Goal: Task Accomplishment & Management: Complete application form

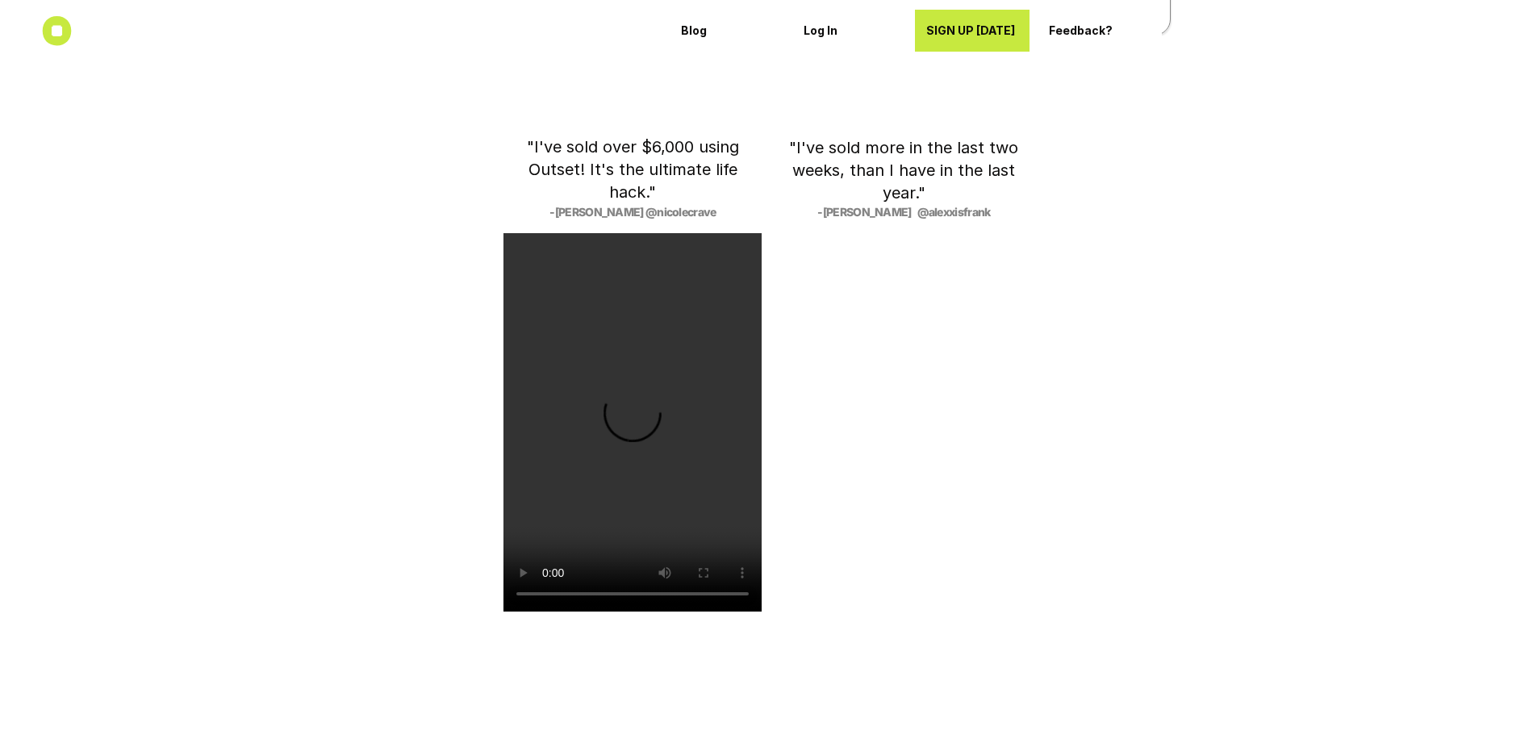
scroll to position [2663, 0]
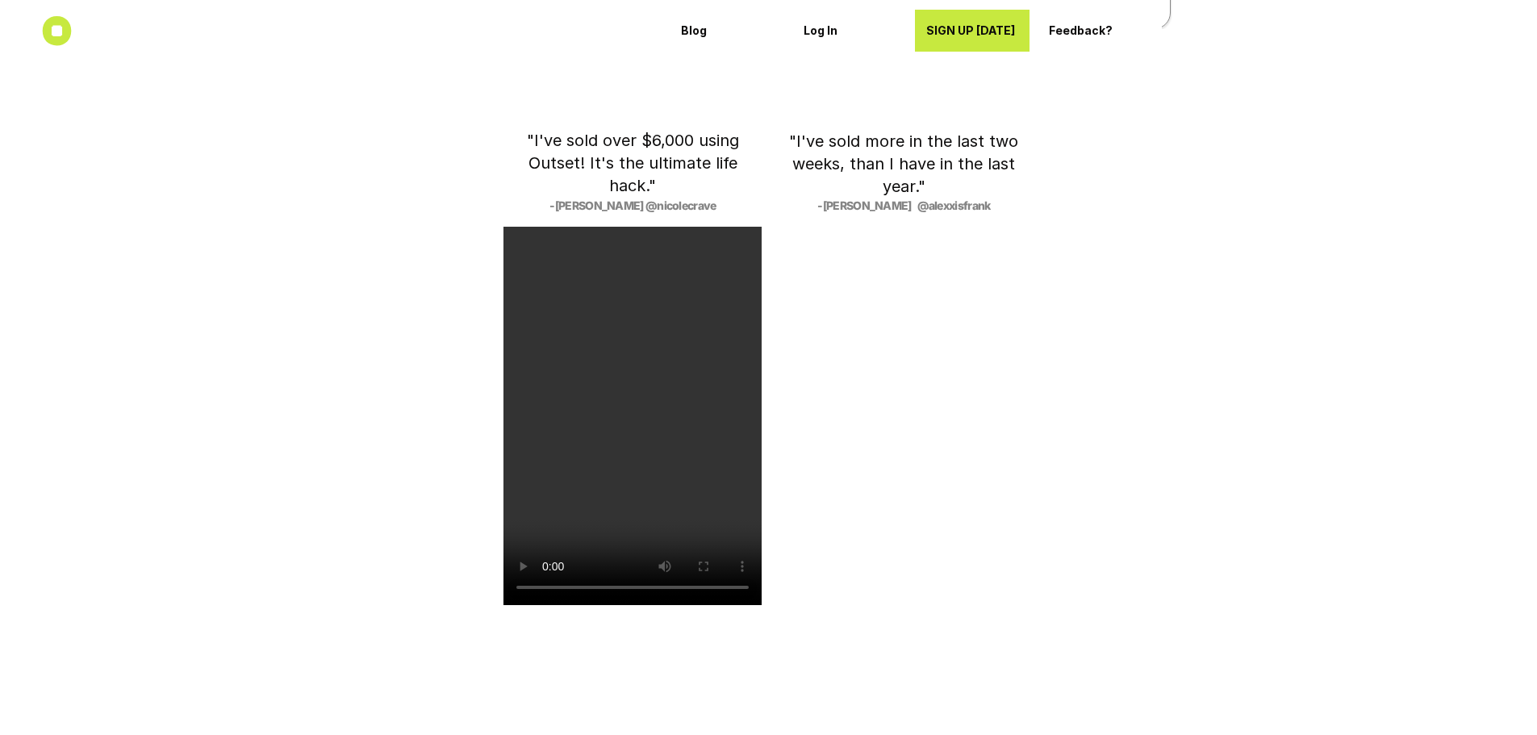
click at [898, 457] on video at bounding box center [904, 415] width 258 height 378
click at [1143, 570] on div ""I've sold over $6,000 using Outset! It's the ultimate life hack." -[PERSON_NAM…" at bounding box center [768, 367] width 807 height 489
click at [899, 470] on video at bounding box center [904, 415] width 258 height 378
click at [890, 450] on video at bounding box center [904, 415] width 258 height 378
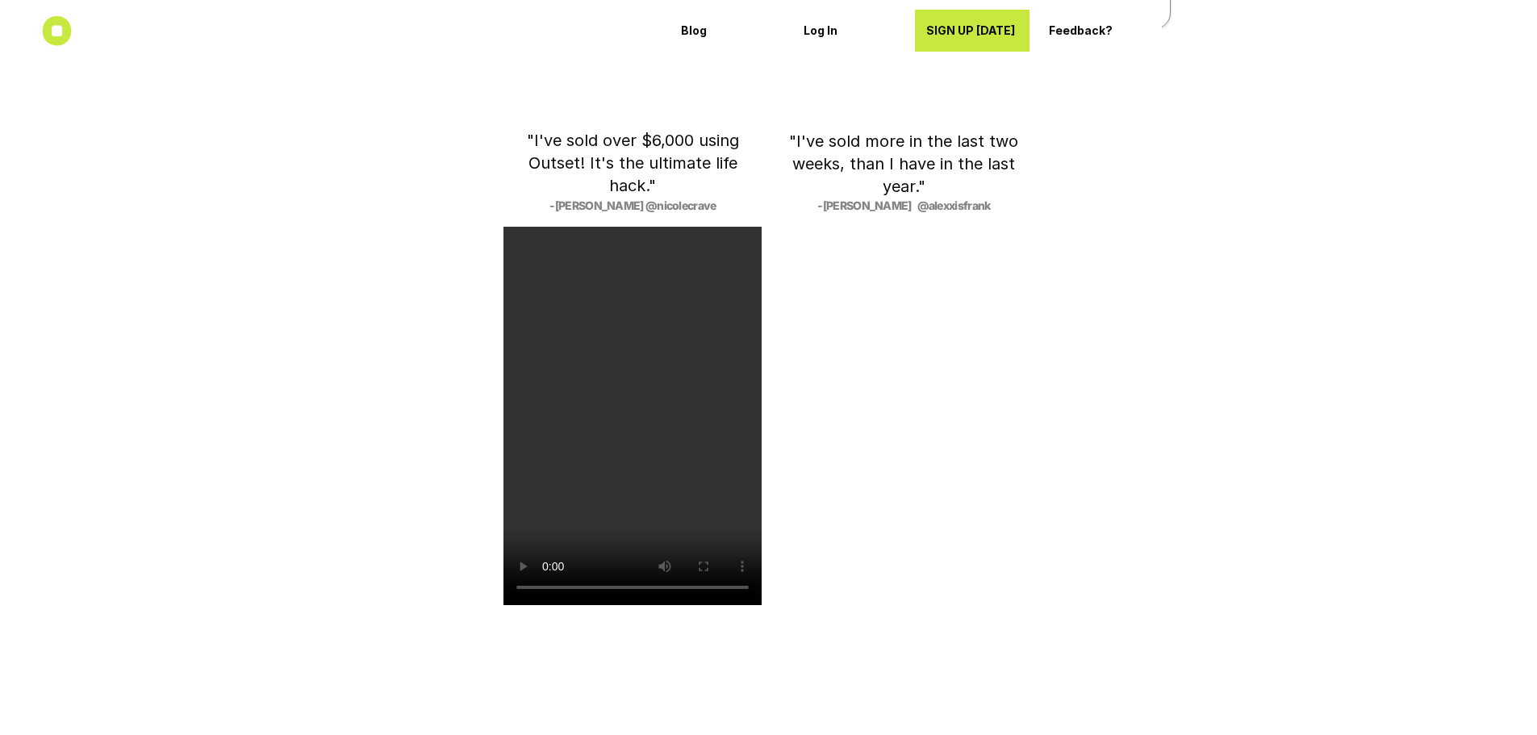
click at [633, 416] on video at bounding box center [633, 416] width 258 height 378
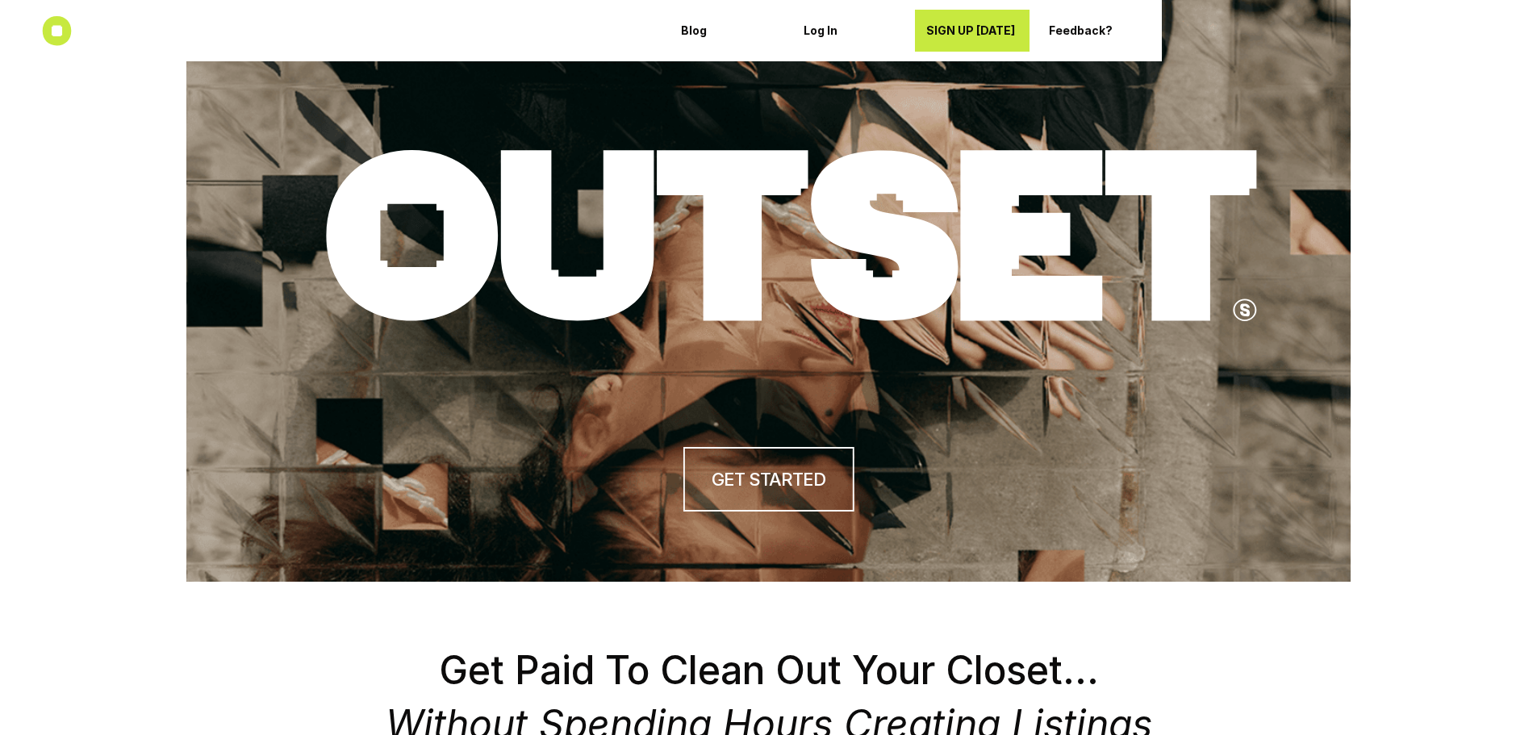
scroll to position [0, 0]
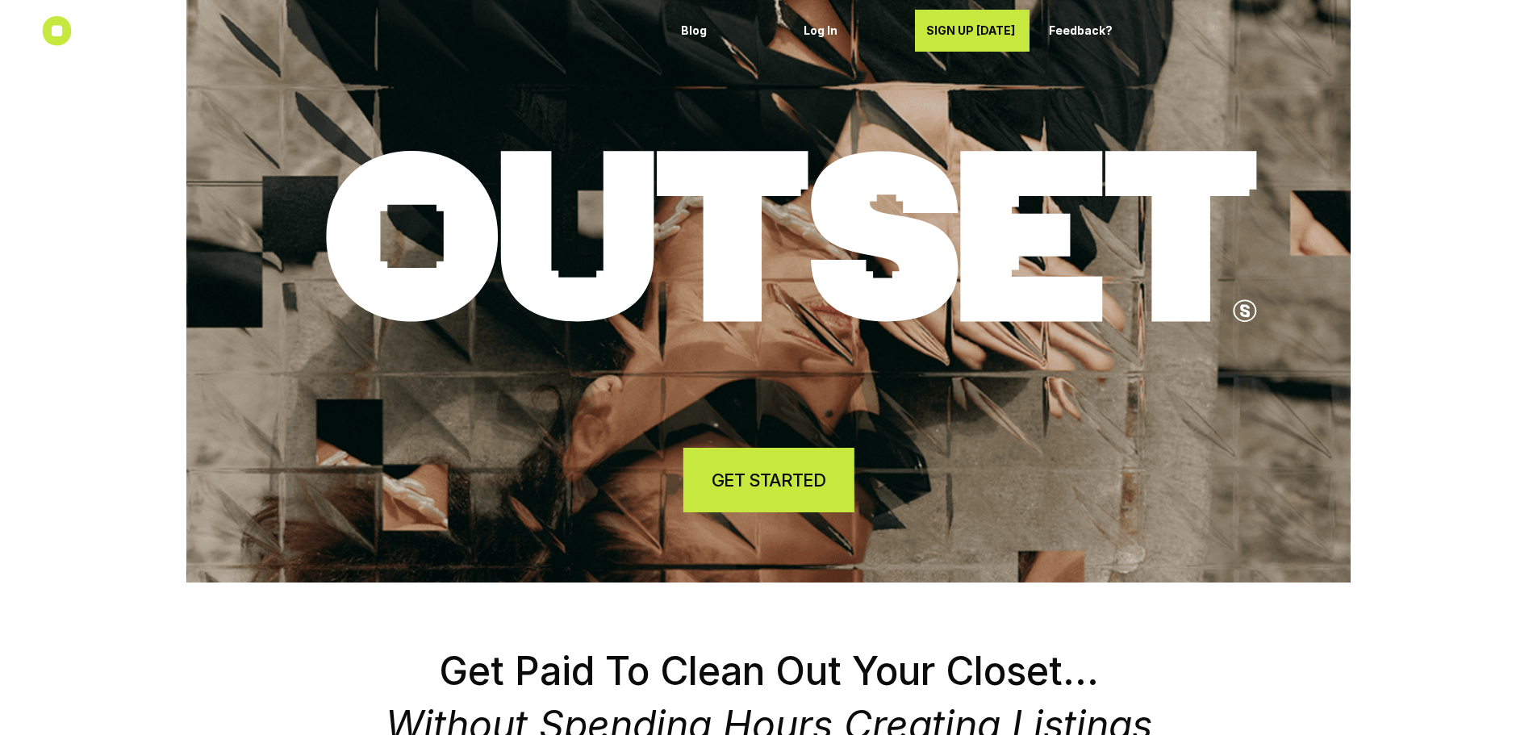
click at [767, 481] on h4 "GET STARTED" at bounding box center [768, 480] width 113 height 25
